Goal: Navigation & Orientation: Find specific page/section

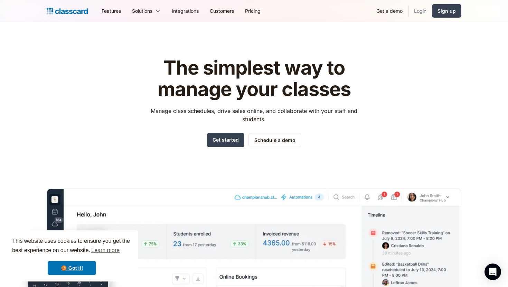
click at [423, 12] on link "Login" at bounding box center [419, 11] width 23 height 16
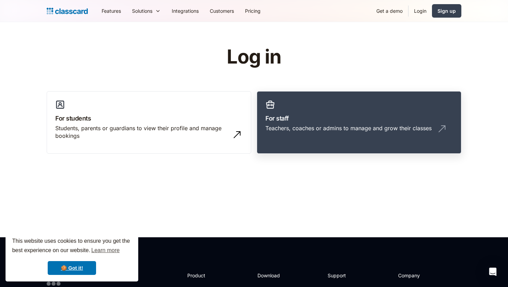
click at [297, 122] on h3 "For staff" at bounding box center [358, 118] width 187 height 9
